Goal: Task Accomplishment & Management: Complete application form

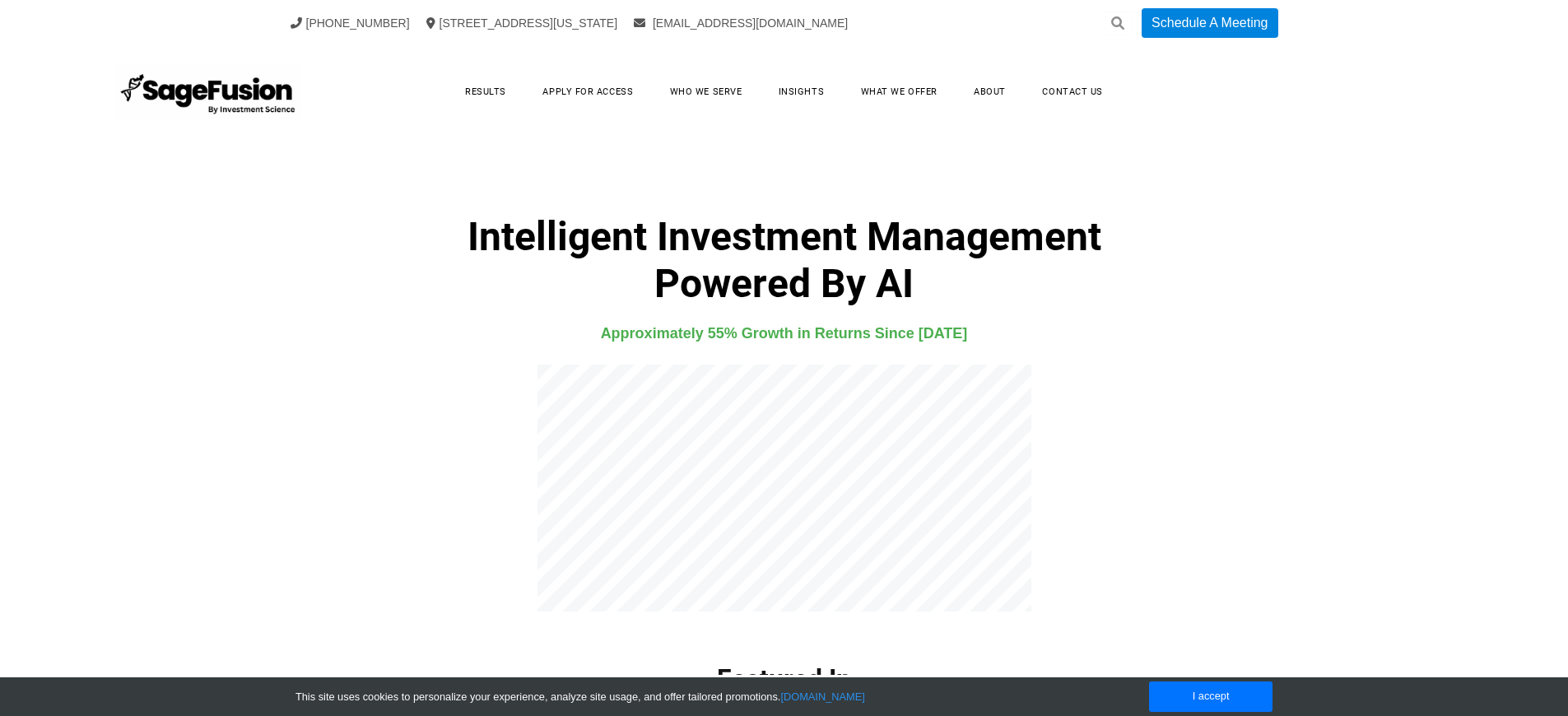
click at [783, 333] on h4 "Approximately 55% Growth in Returns Since [DATE]" at bounding box center [784, 333] width 1058 height 25
click at [590, 92] on link "Apply for Access" at bounding box center [587, 92] width 123 height 25
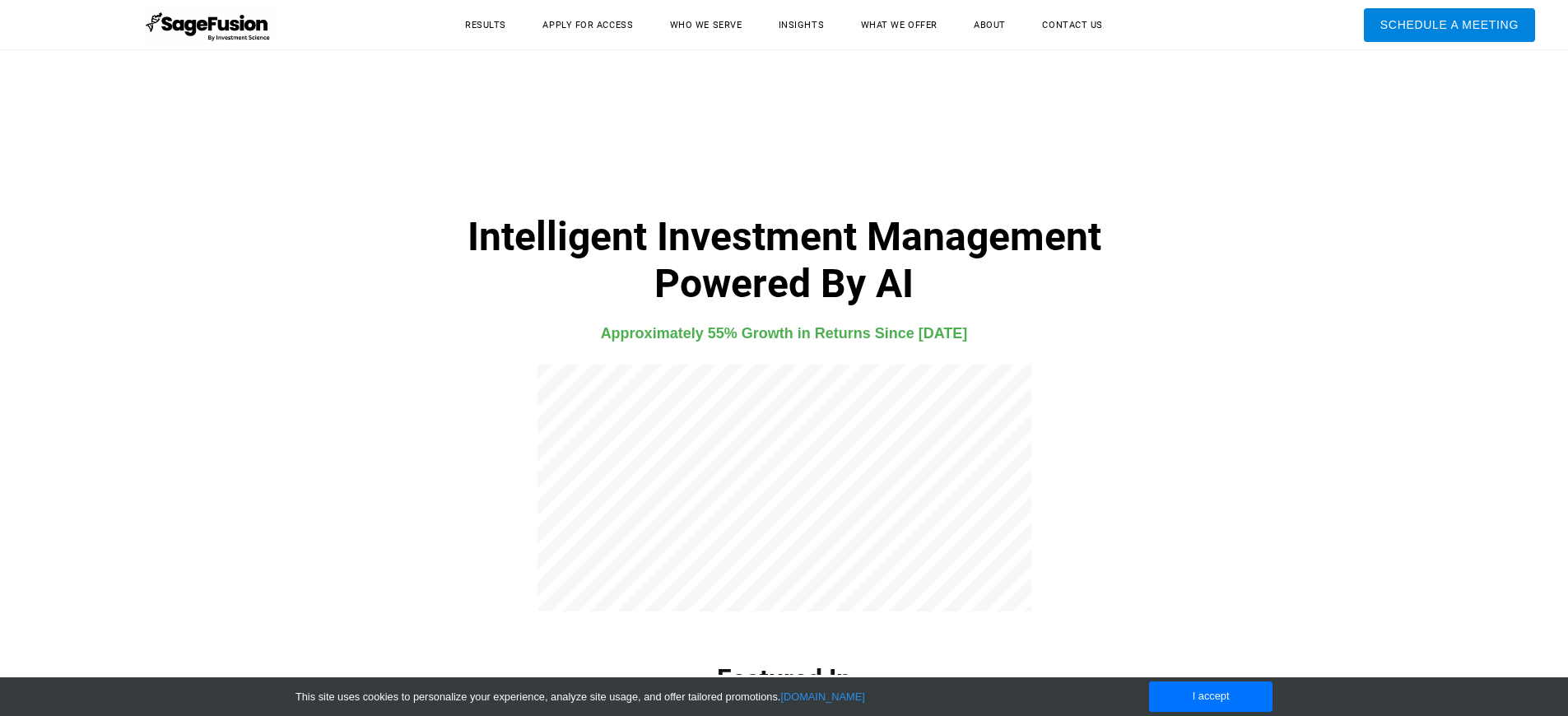
scroll to position [4430, 0]
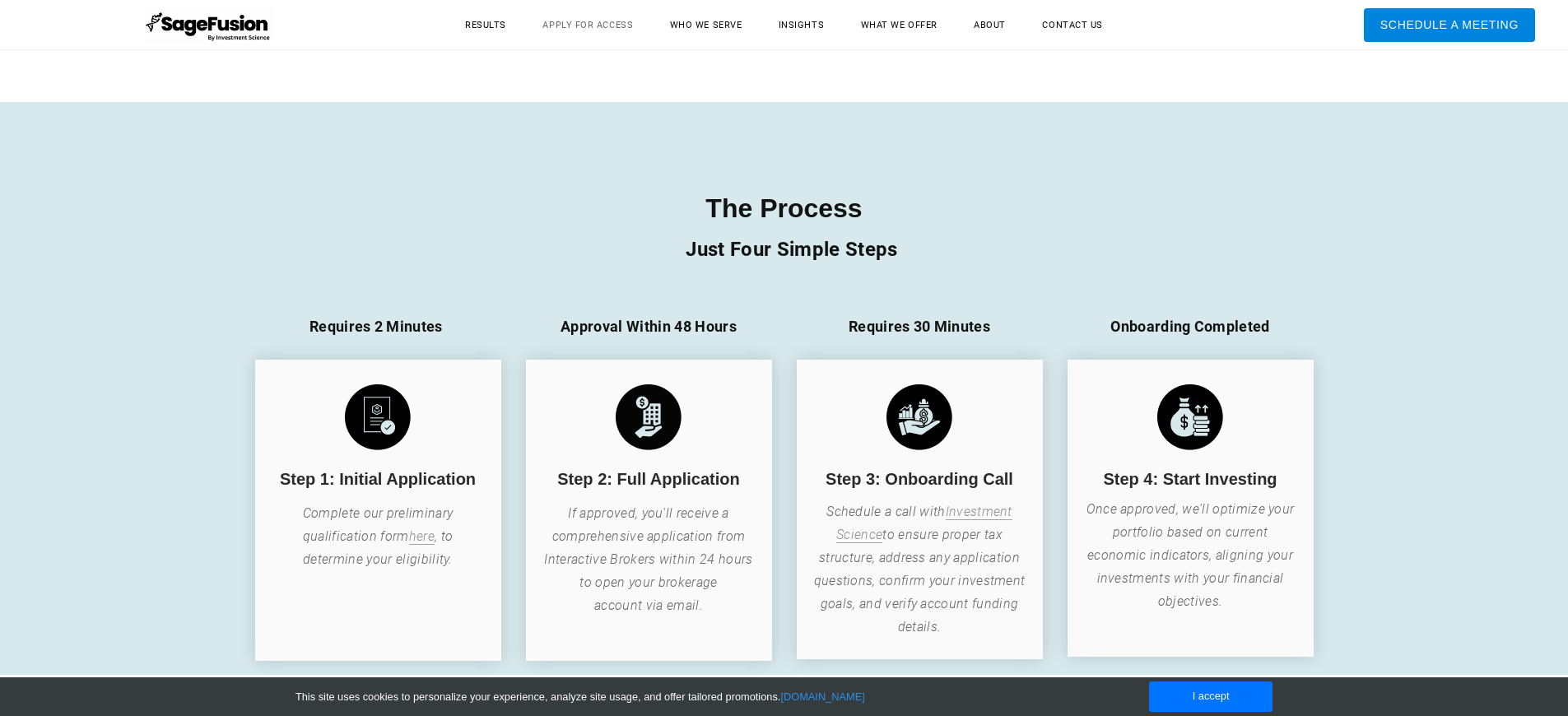
click at [590, 25] on link "Apply for Access" at bounding box center [587, 25] width 123 height 25
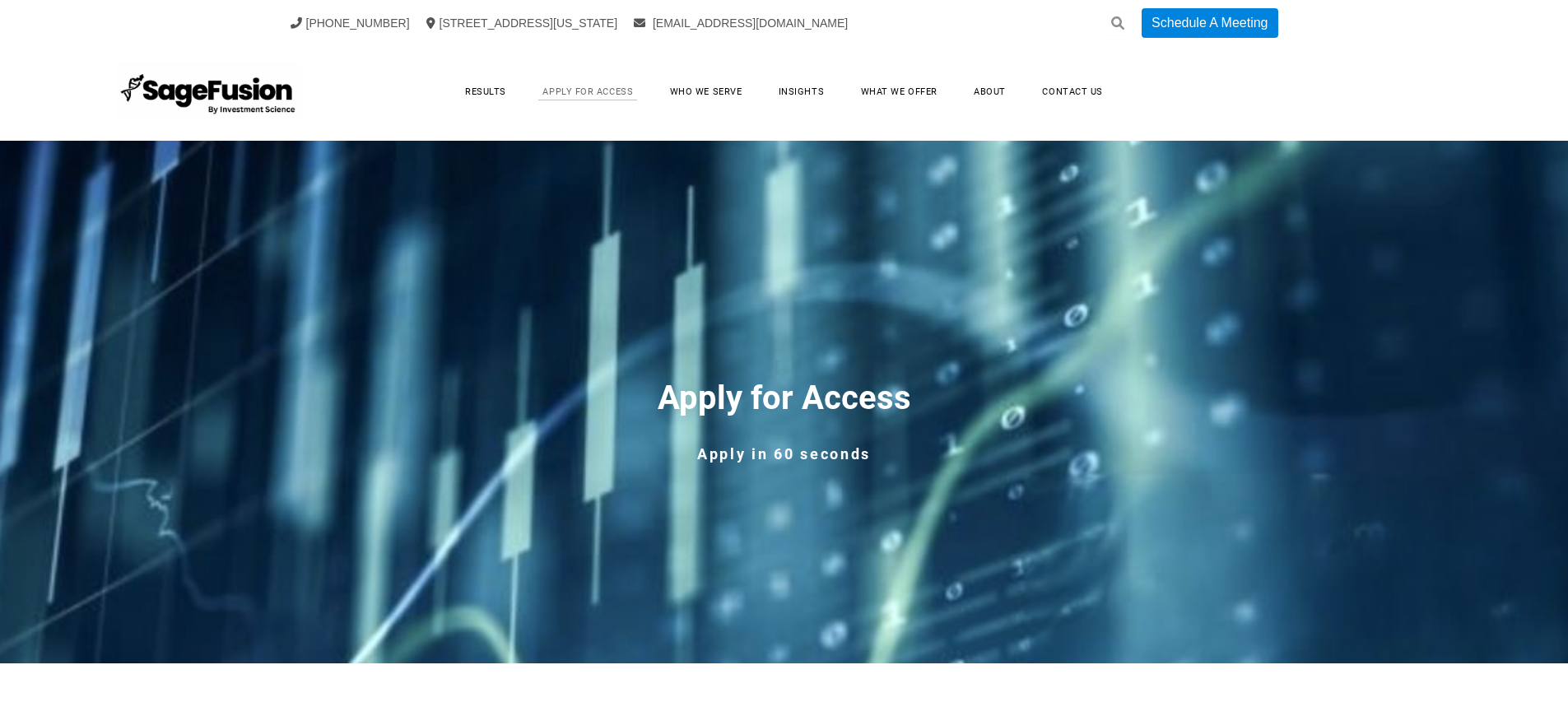
click at [590, 92] on link "Apply for Access" at bounding box center [587, 92] width 123 height 25
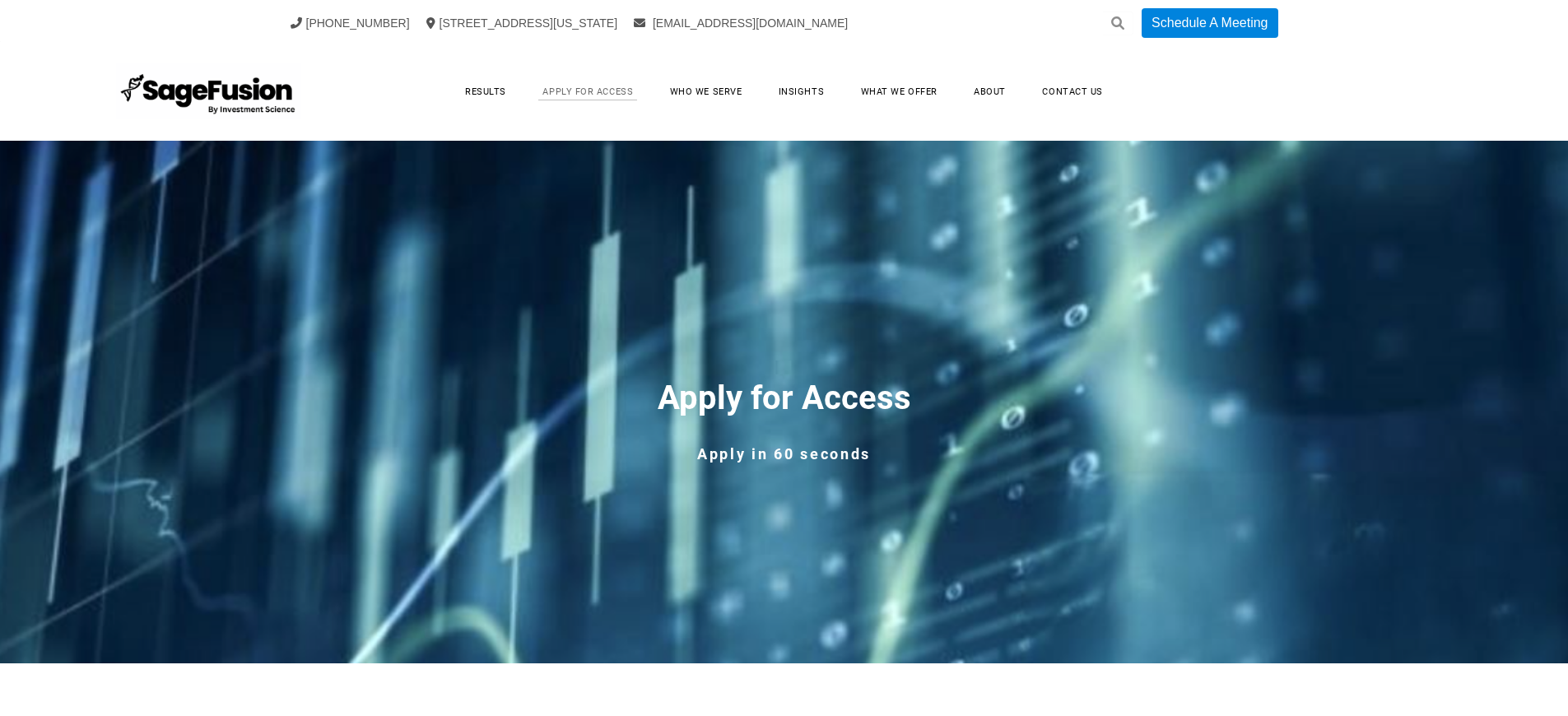
click at [590, 92] on link "Apply for Access" at bounding box center [587, 92] width 123 height 25
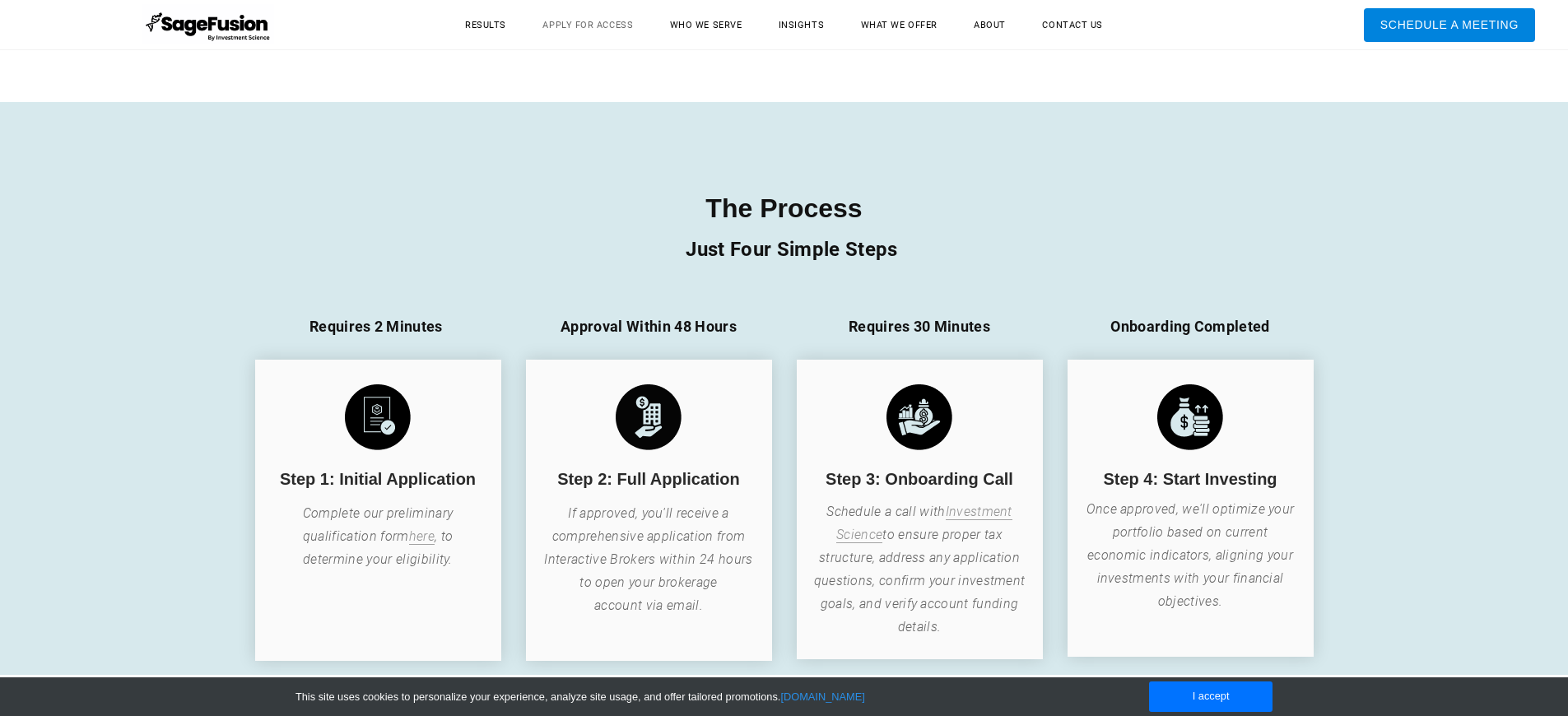
click at [590, 25] on link "Apply for Access" at bounding box center [587, 25] width 123 height 25
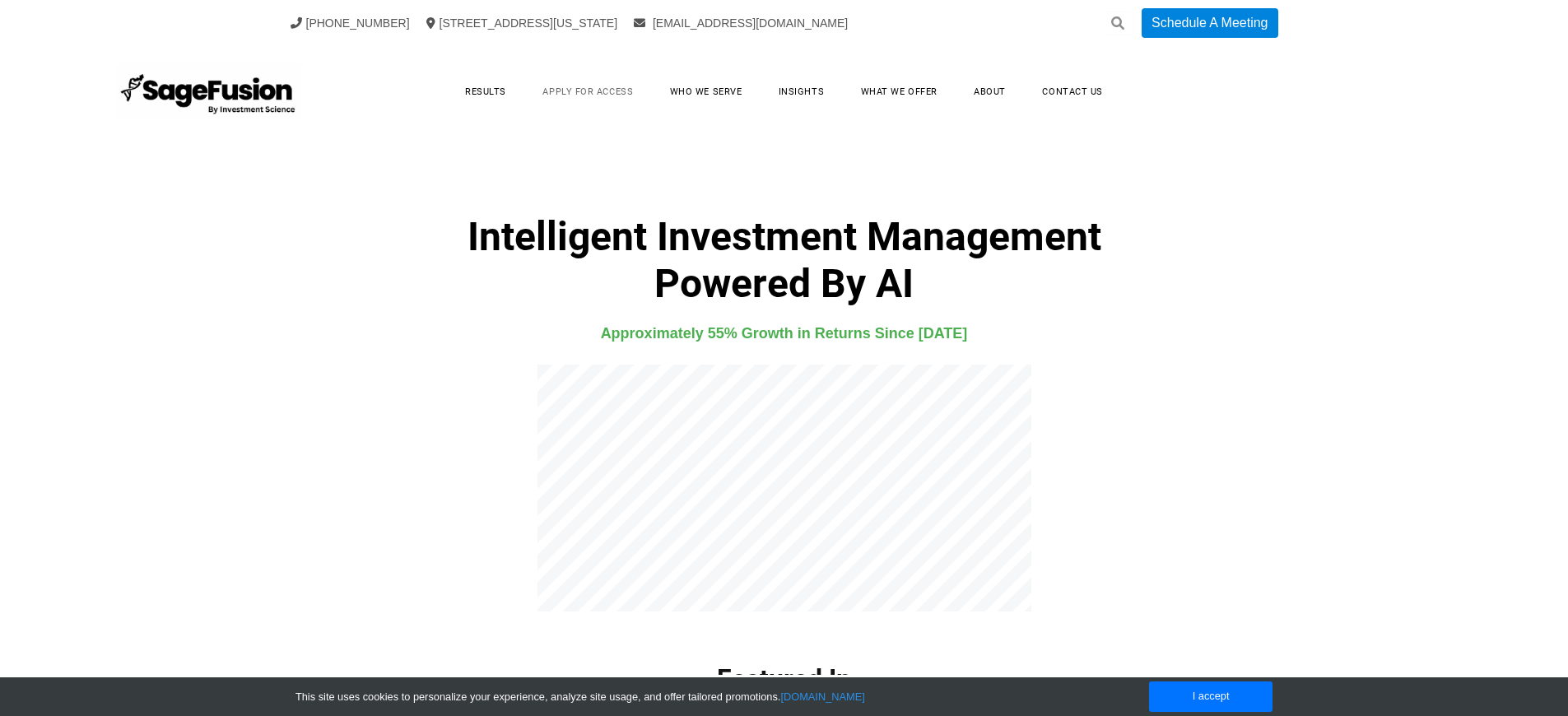
click at [590, 92] on link "Apply for Access" at bounding box center [587, 92] width 123 height 25
click at [783, 333] on h4 "Approximately 55% Growth in Returns Since [DATE]" at bounding box center [784, 333] width 1058 height 25
click at [590, 92] on link "Apply for Access" at bounding box center [587, 92] width 123 height 25
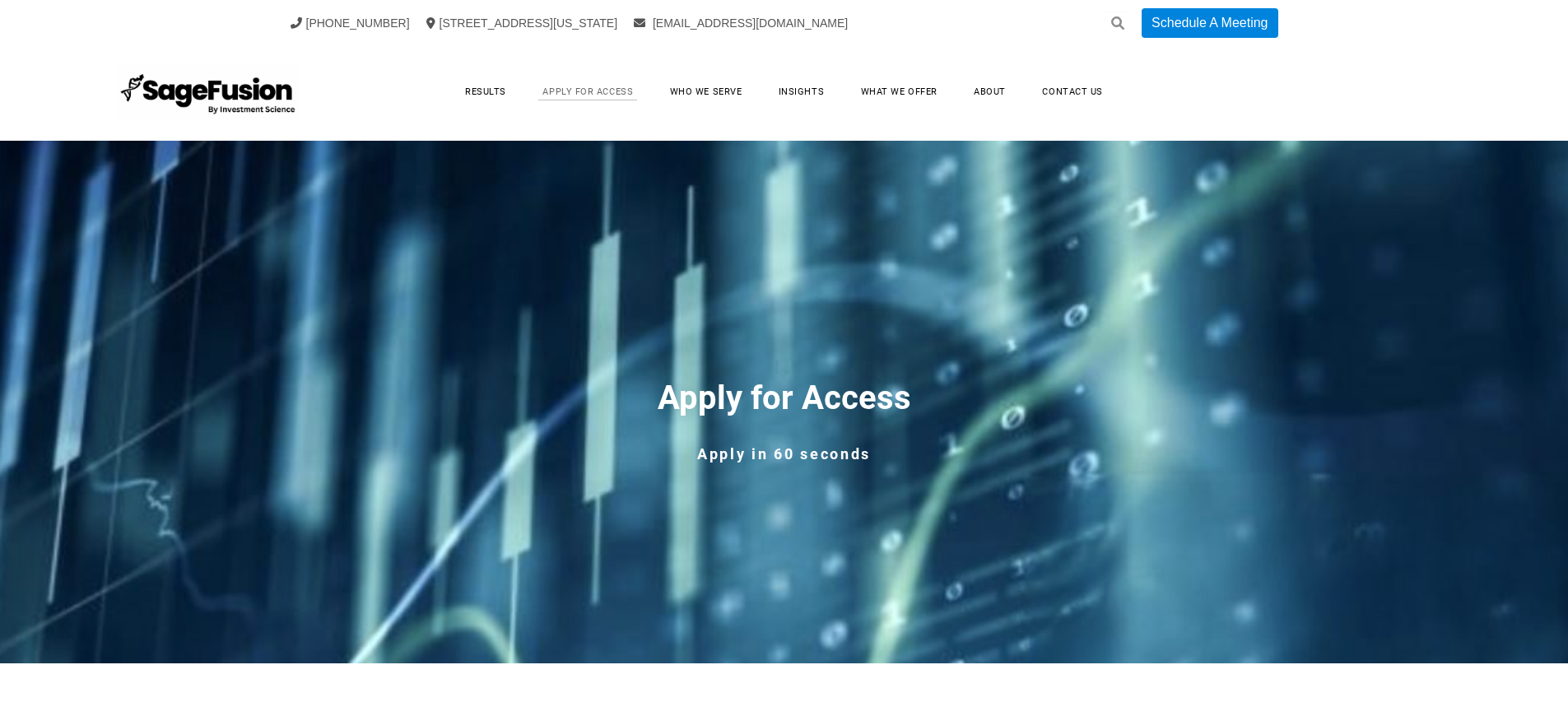
click at [590, 92] on link "Apply for Access" at bounding box center [587, 92] width 123 height 25
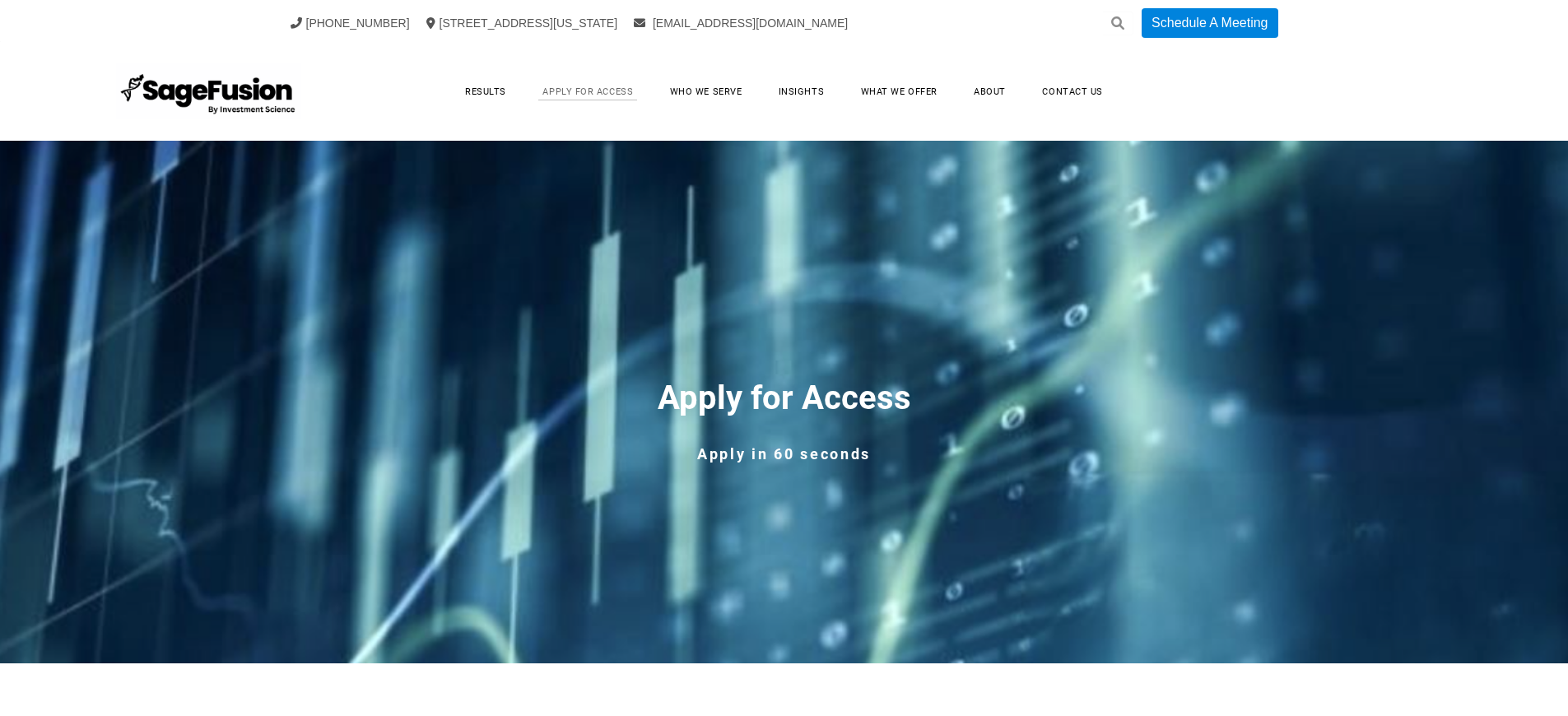
click at [590, 92] on link "Apply for Access" at bounding box center [587, 92] width 123 height 25
